Goal: Information Seeking & Learning: Learn about a topic

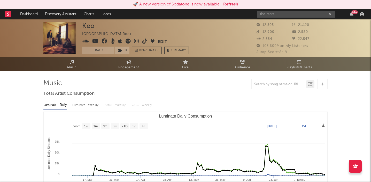
select select "1w"
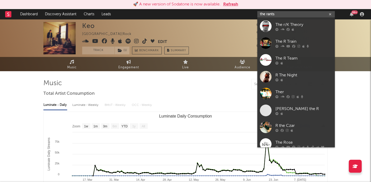
click at [279, 13] on input "the rants" at bounding box center [297, 14] width 78 height 6
type input "t"
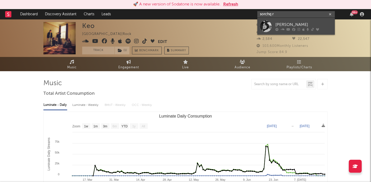
type input "sorchq r"
click at [301, 22] on div "[PERSON_NAME]" at bounding box center [304, 24] width 57 height 6
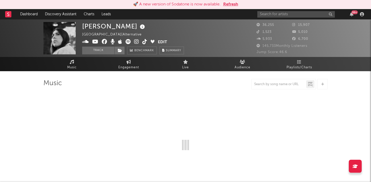
select select "6m"
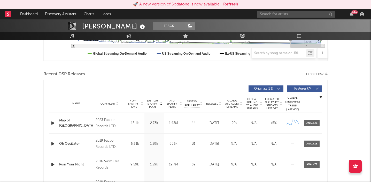
scroll to position [155, 0]
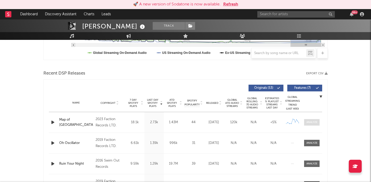
click at [313, 123] on div at bounding box center [312, 122] width 11 height 4
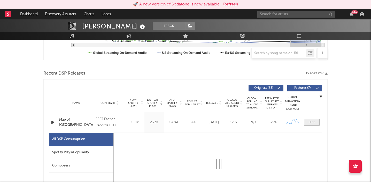
select select "6m"
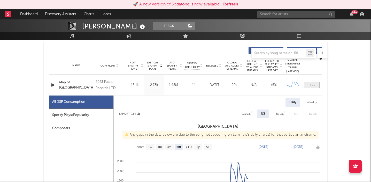
scroll to position [200, 0]
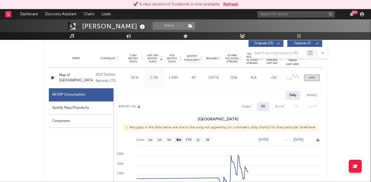
click at [77, 106] on div "Spotify Plays/Popularity" at bounding box center [81, 107] width 65 height 13
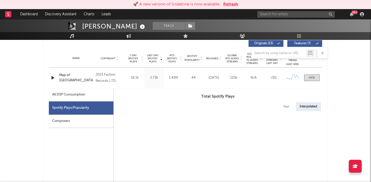
select select "6m"
select select "1w"
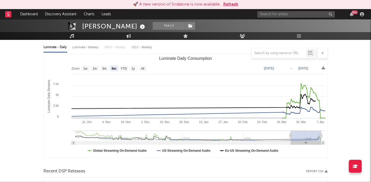
scroll to position [0, 0]
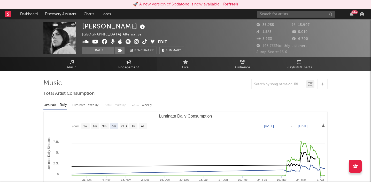
click at [130, 65] on span "Engagement" at bounding box center [128, 67] width 21 height 6
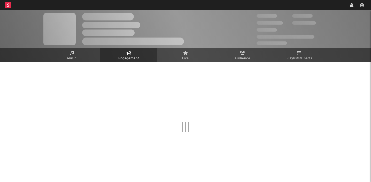
select select "1w"
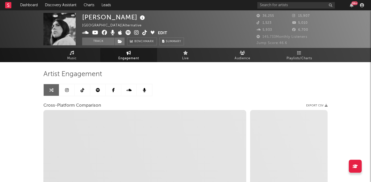
click at [82, 89] on icon at bounding box center [83, 90] width 4 height 4
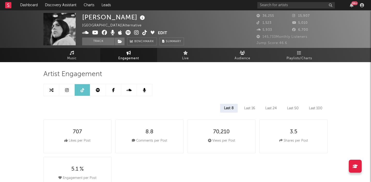
select select "6m"
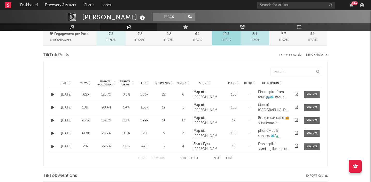
scroll to position [243, 0]
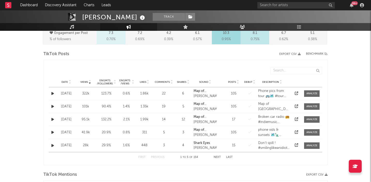
click at [53, 92] on icon "button" at bounding box center [52, 93] width 3 height 3
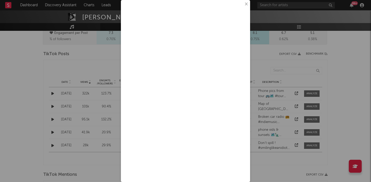
click at [246, 3] on button "×" at bounding box center [246, 4] width 6 height 6
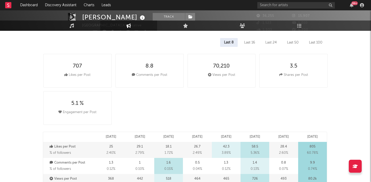
scroll to position [0, 0]
